Goal: Task Accomplishment & Management: Use online tool/utility

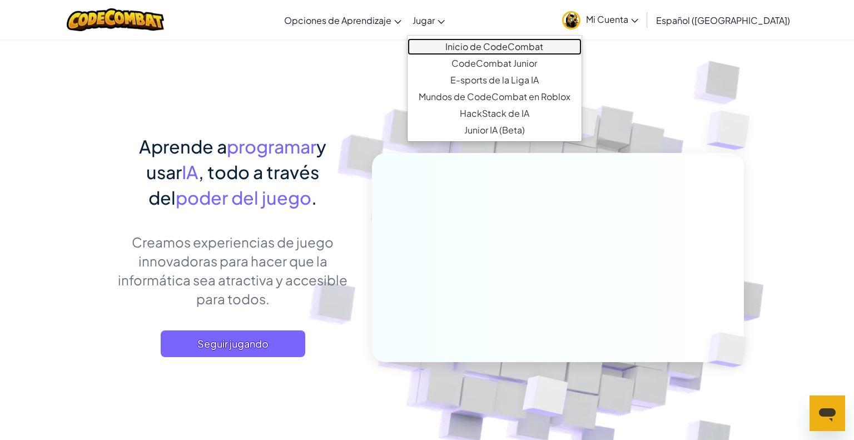
click at [447, 41] on link "Inicio de CodeCombat" at bounding box center [494, 46] width 174 height 17
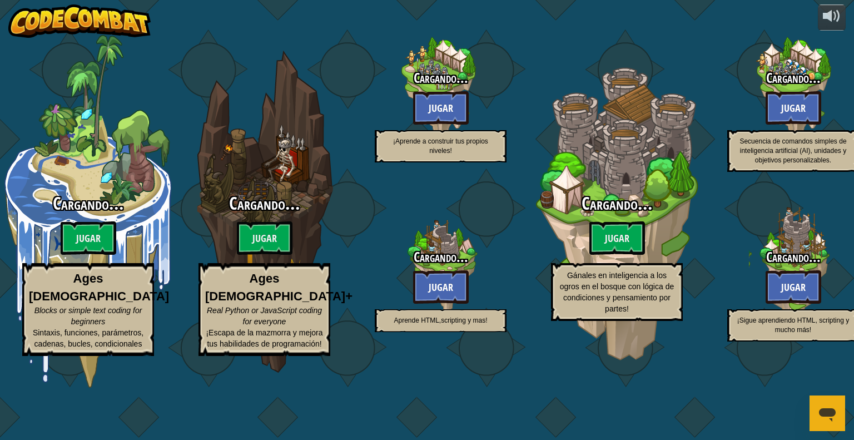
select select "es-419"
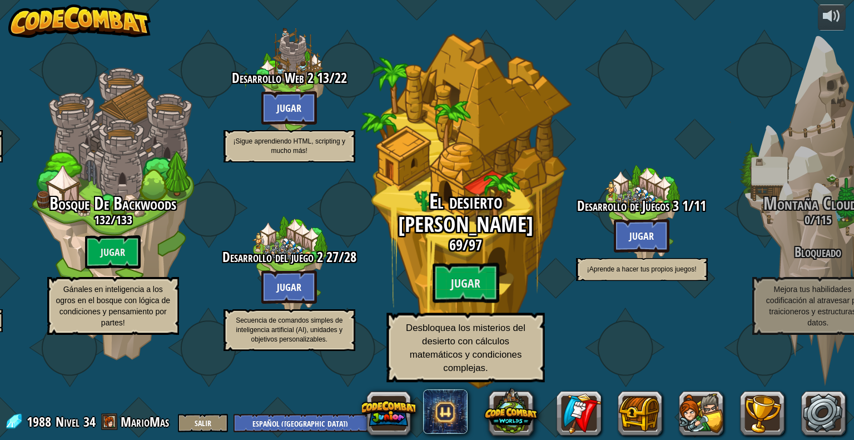
click at [446, 171] on div "El desierto [PERSON_NAME] 69 / 97 Jugar Desbloquea los misterios del desierto c…" at bounding box center [465, 211] width 211 height 423
select select "es-419"
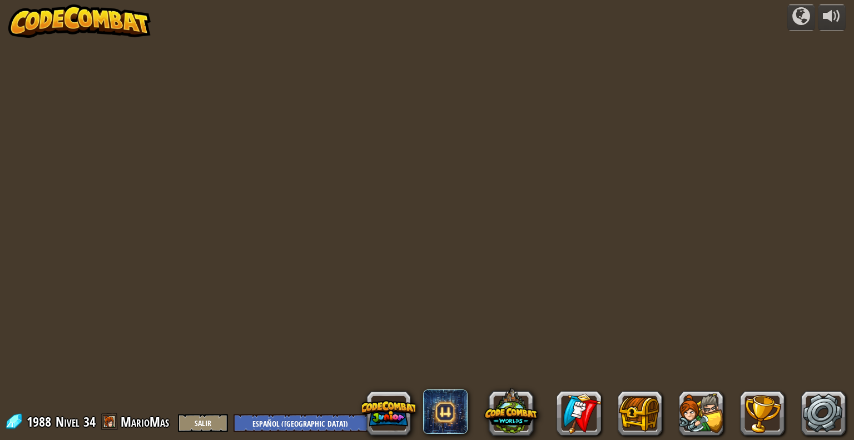
select select "es-419"
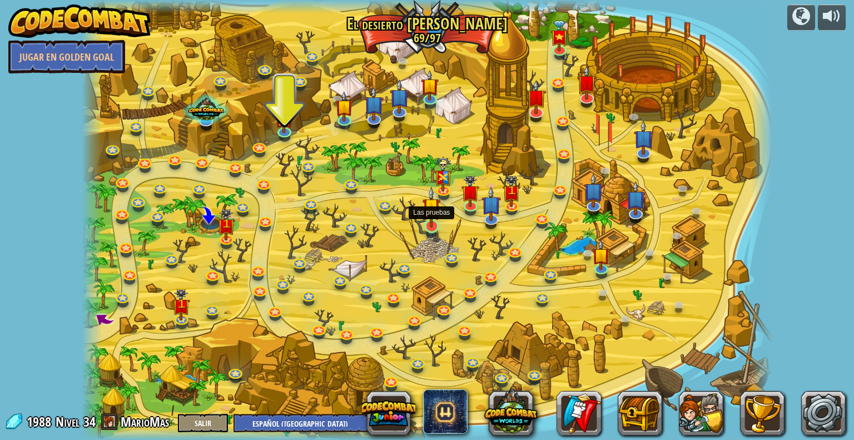
click at [424, 216] on img at bounding box center [431, 206] width 18 height 41
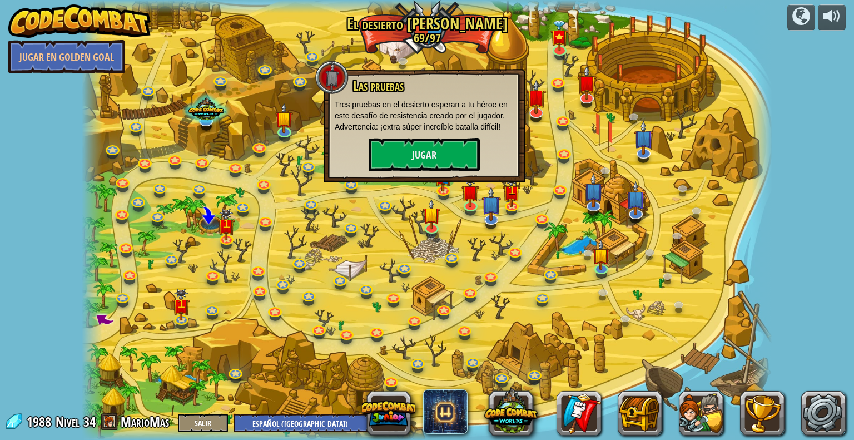
click at [407, 203] on div at bounding box center [427, 220] width 690 height 440
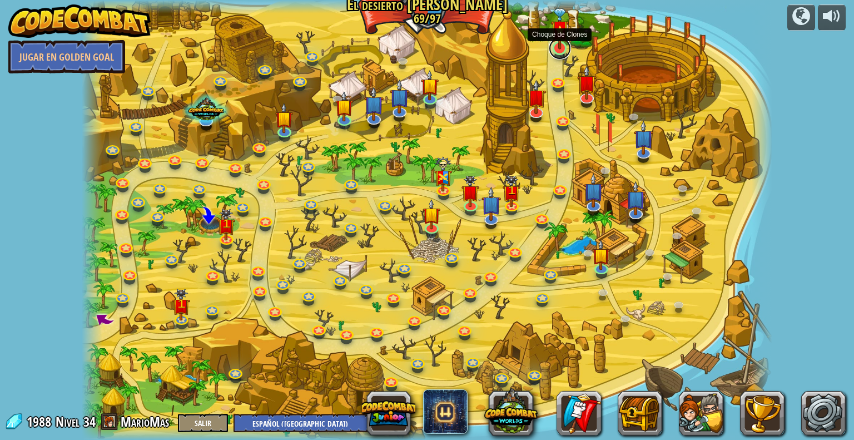
click at [553, 49] on link at bounding box center [560, 48] width 22 height 22
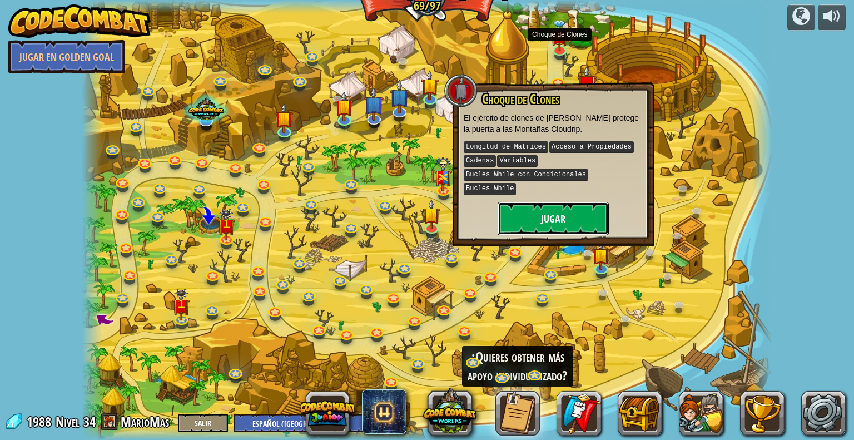
click at [556, 202] on button "Jugar" at bounding box center [552, 218] width 111 height 33
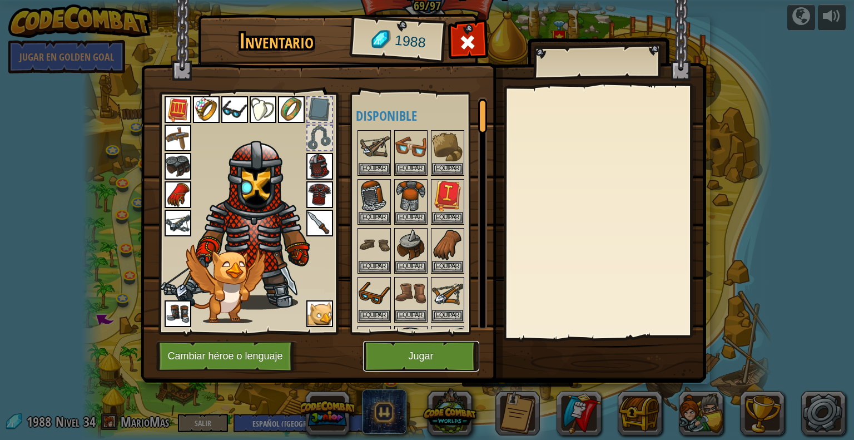
click at [419, 341] on button "Jugar" at bounding box center [421, 356] width 116 height 31
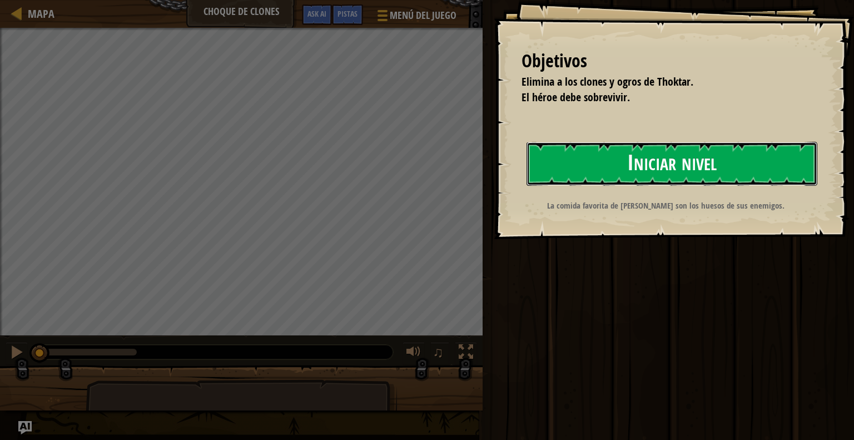
click at [604, 160] on button "Iniciar nivel" at bounding box center [671, 164] width 291 height 44
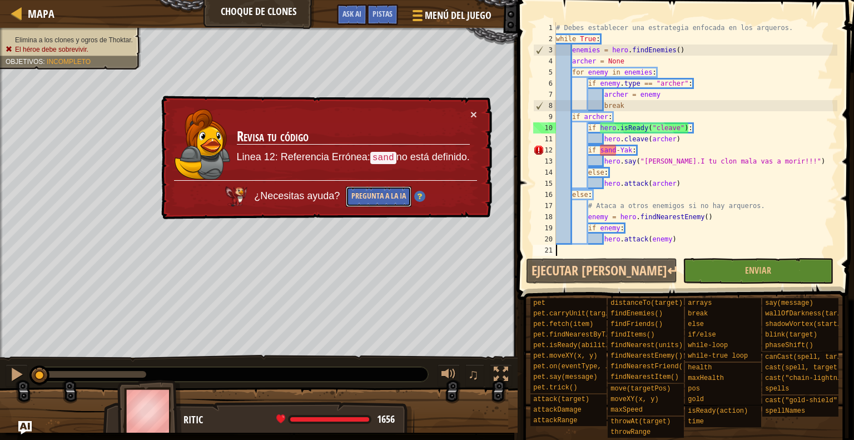
click at [348, 196] on button "Pregunta a la IA" at bounding box center [379, 196] width 66 height 21
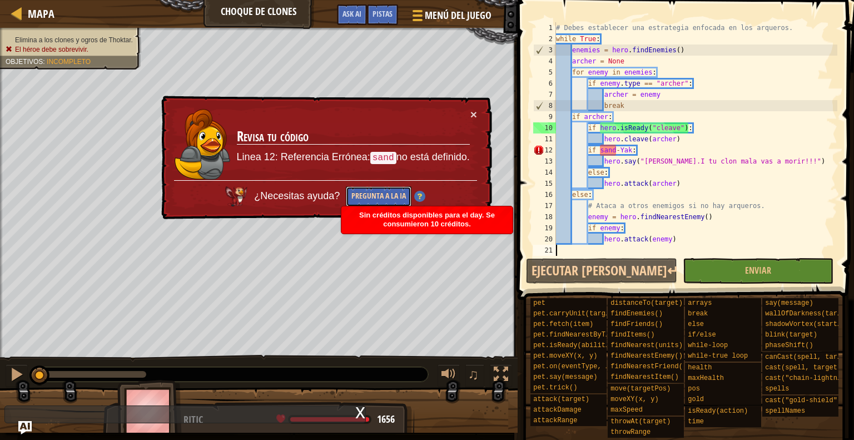
click at [346, 193] on button "Pregunta a la IA" at bounding box center [379, 196] width 66 height 21
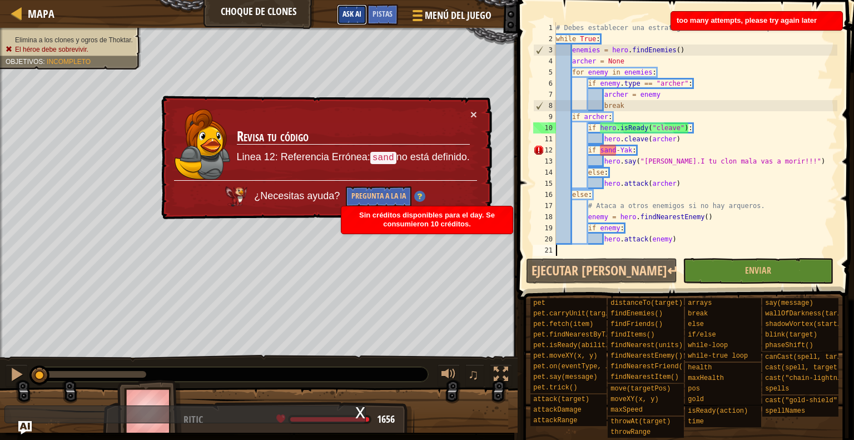
click at [361, 22] on button "Ask AI" at bounding box center [352, 14] width 30 height 21
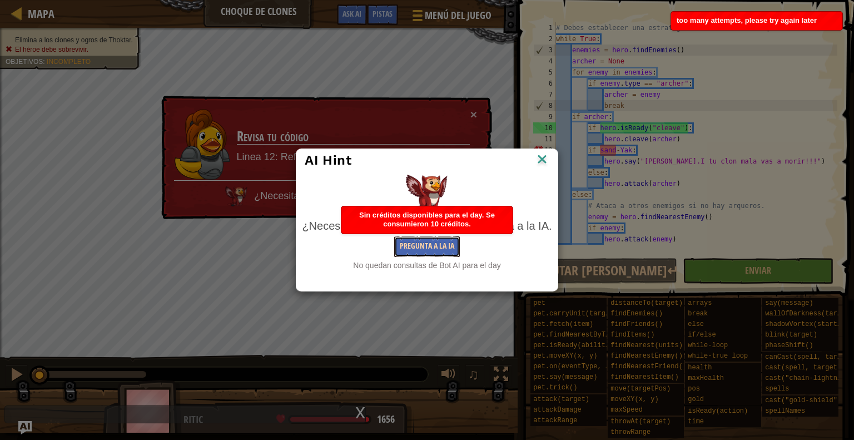
click at [412, 244] on button "Pregunta a la IA" at bounding box center [427, 246] width 66 height 21
